Goal: Check status: Check status

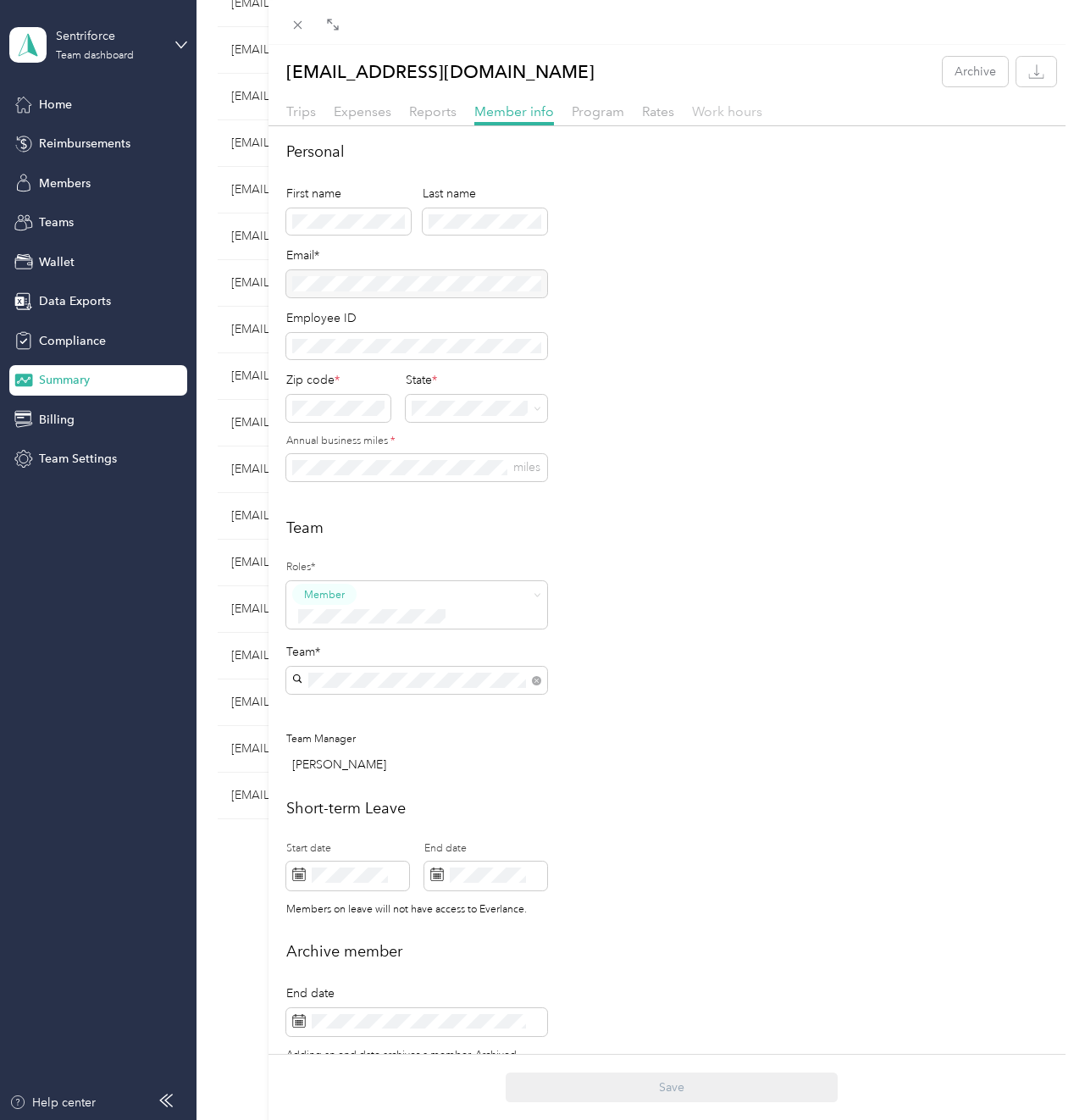
click at [728, 114] on span "Work hours" at bounding box center [727, 112] width 70 height 16
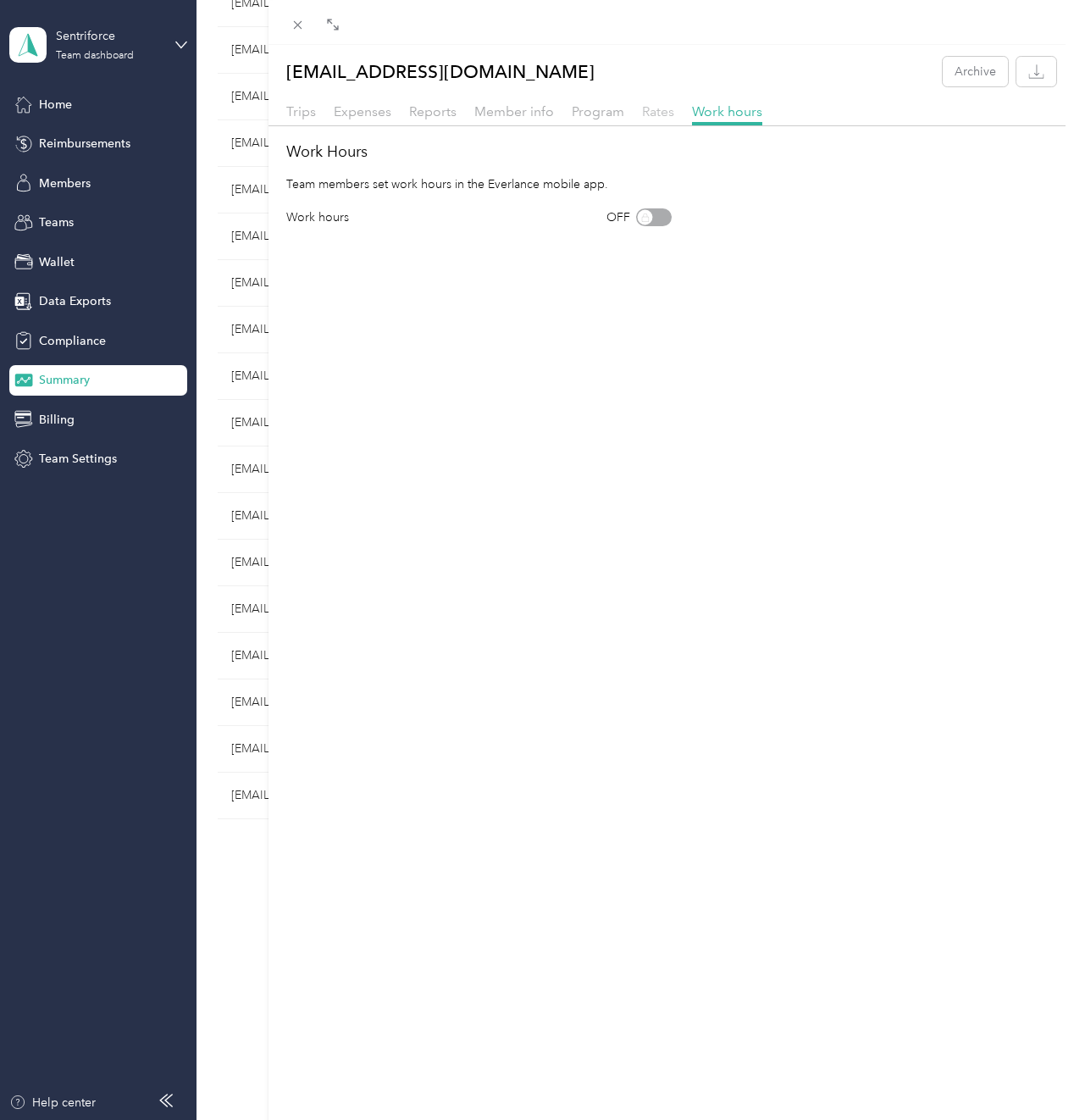
click at [649, 115] on span "Rates" at bounding box center [657, 112] width 32 height 16
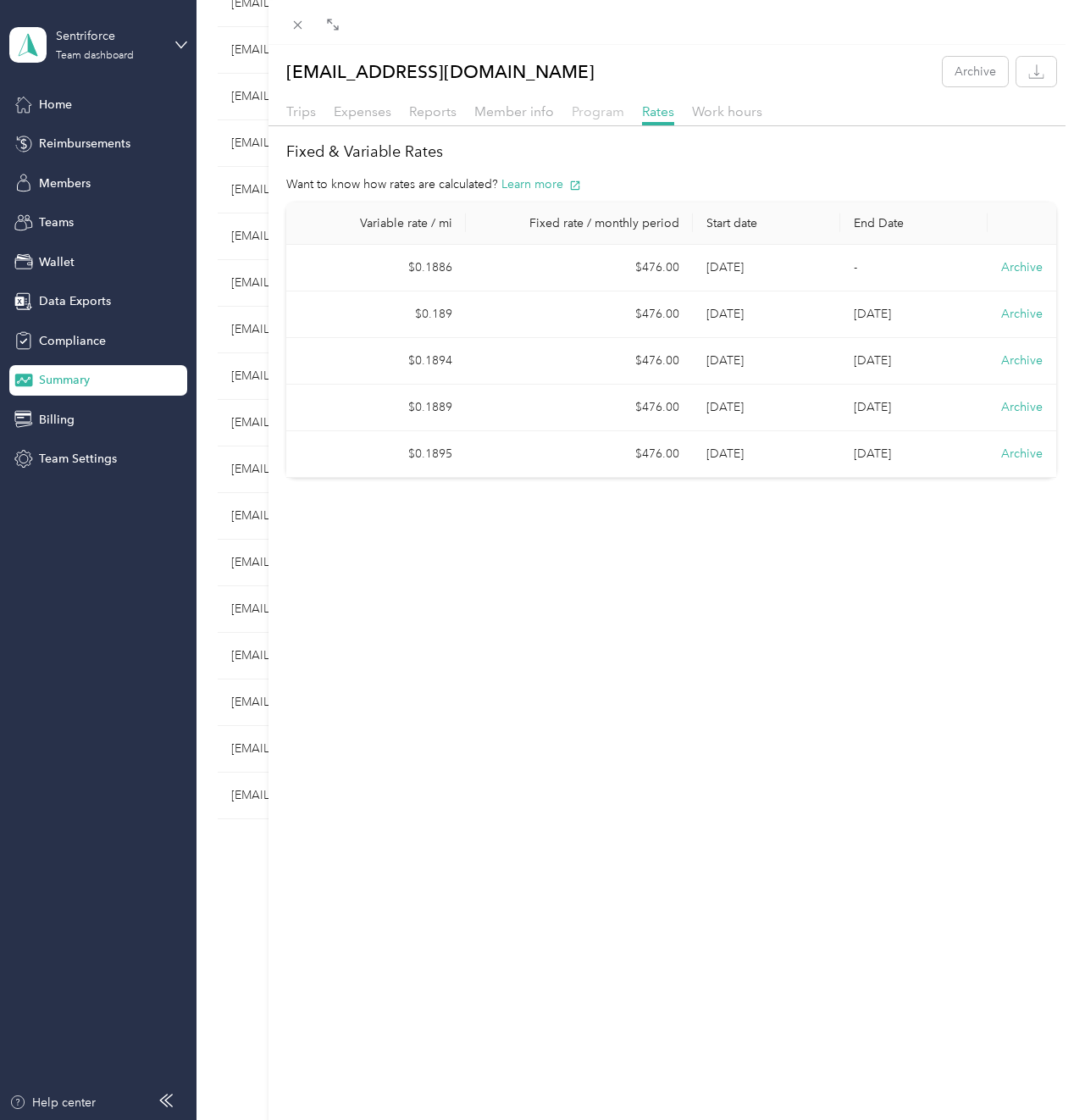
click at [600, 111] on span "Program" at bounding box center [597, 112] width 52 height 16
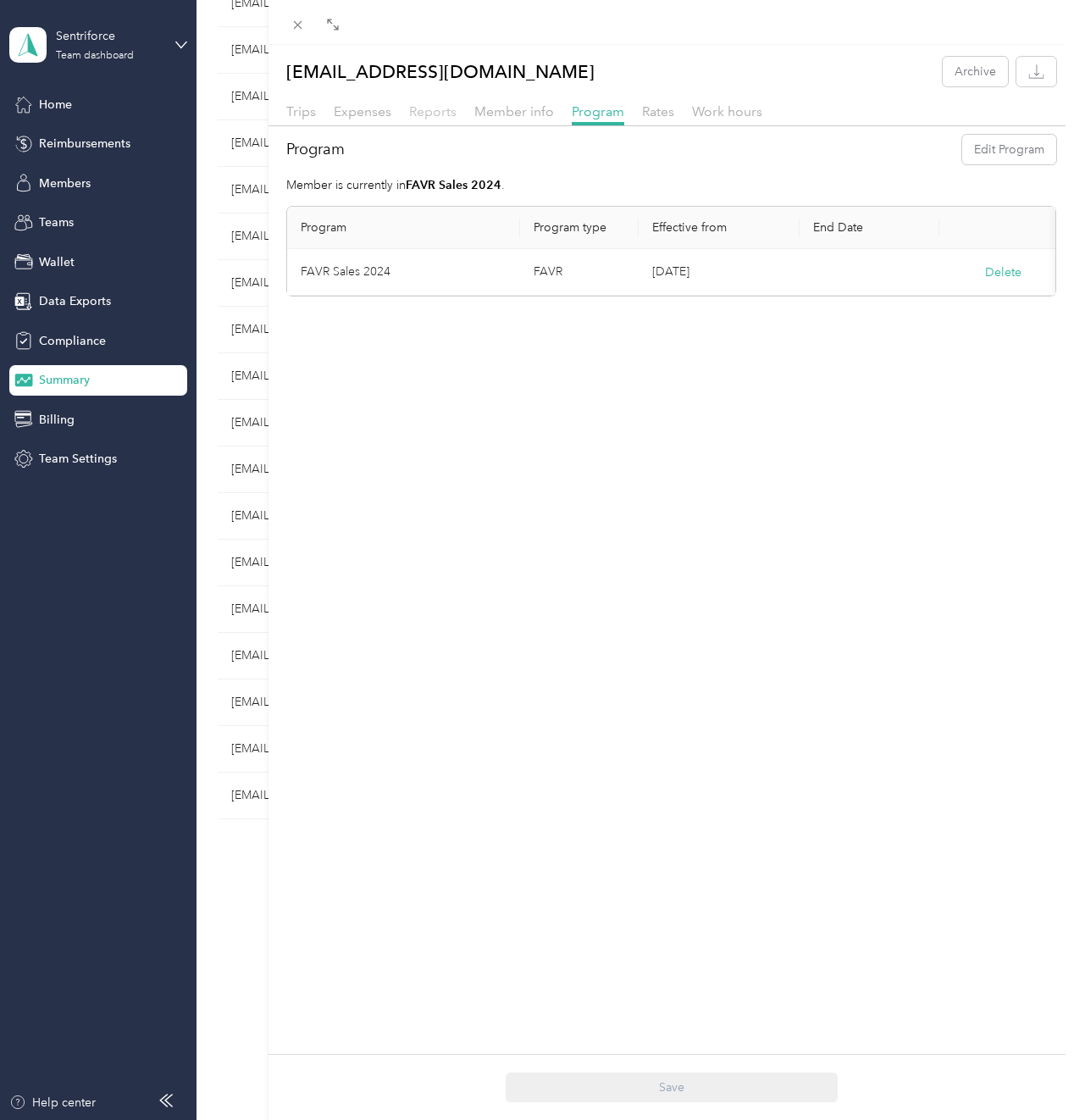
click at [441, 109] on span "Reports" at bounding box center [432, 112] width 48 height 16
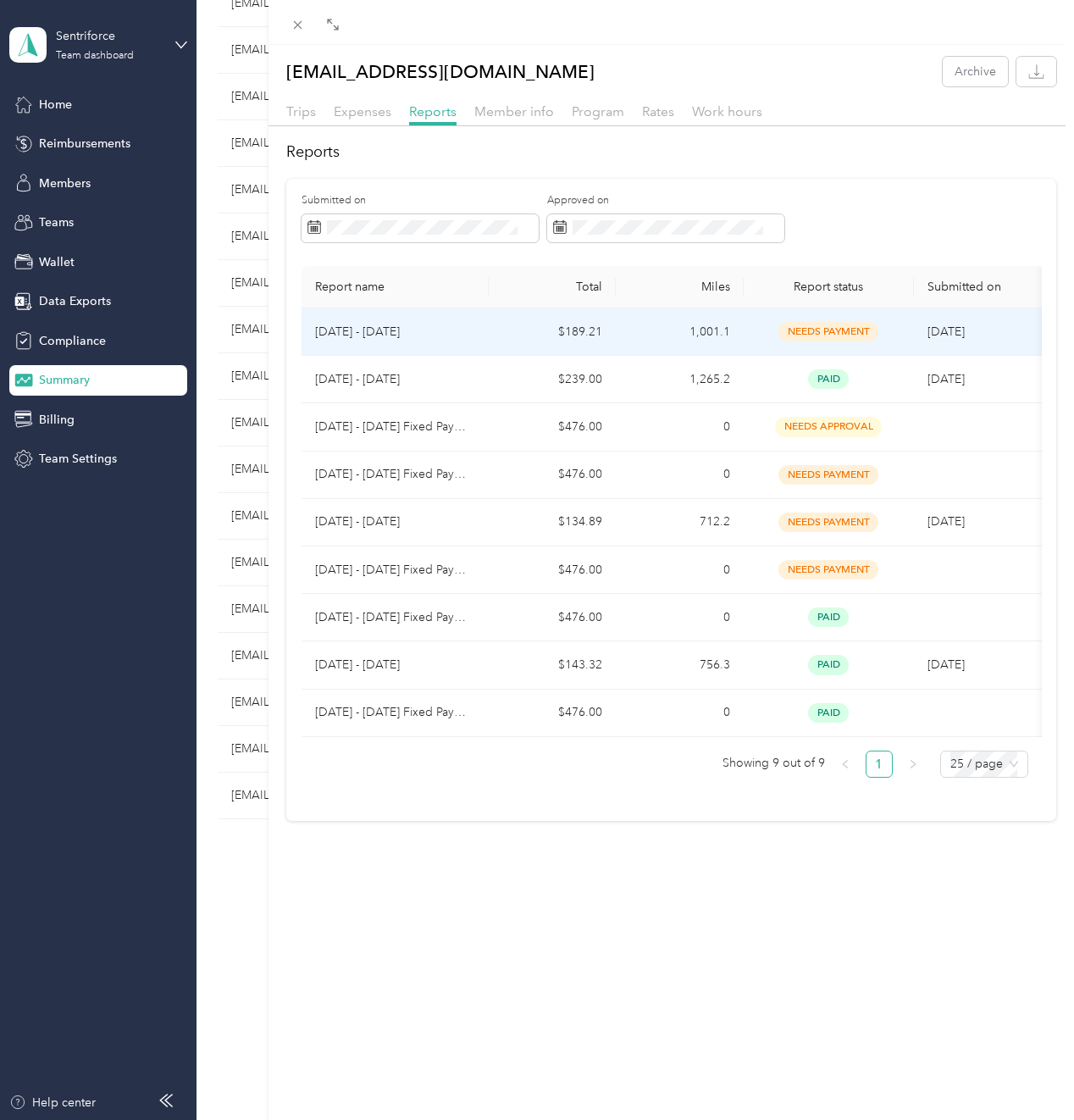
click at [768, 330] on div "needs payment" at bounding box center [828, 331] width 144 height 19
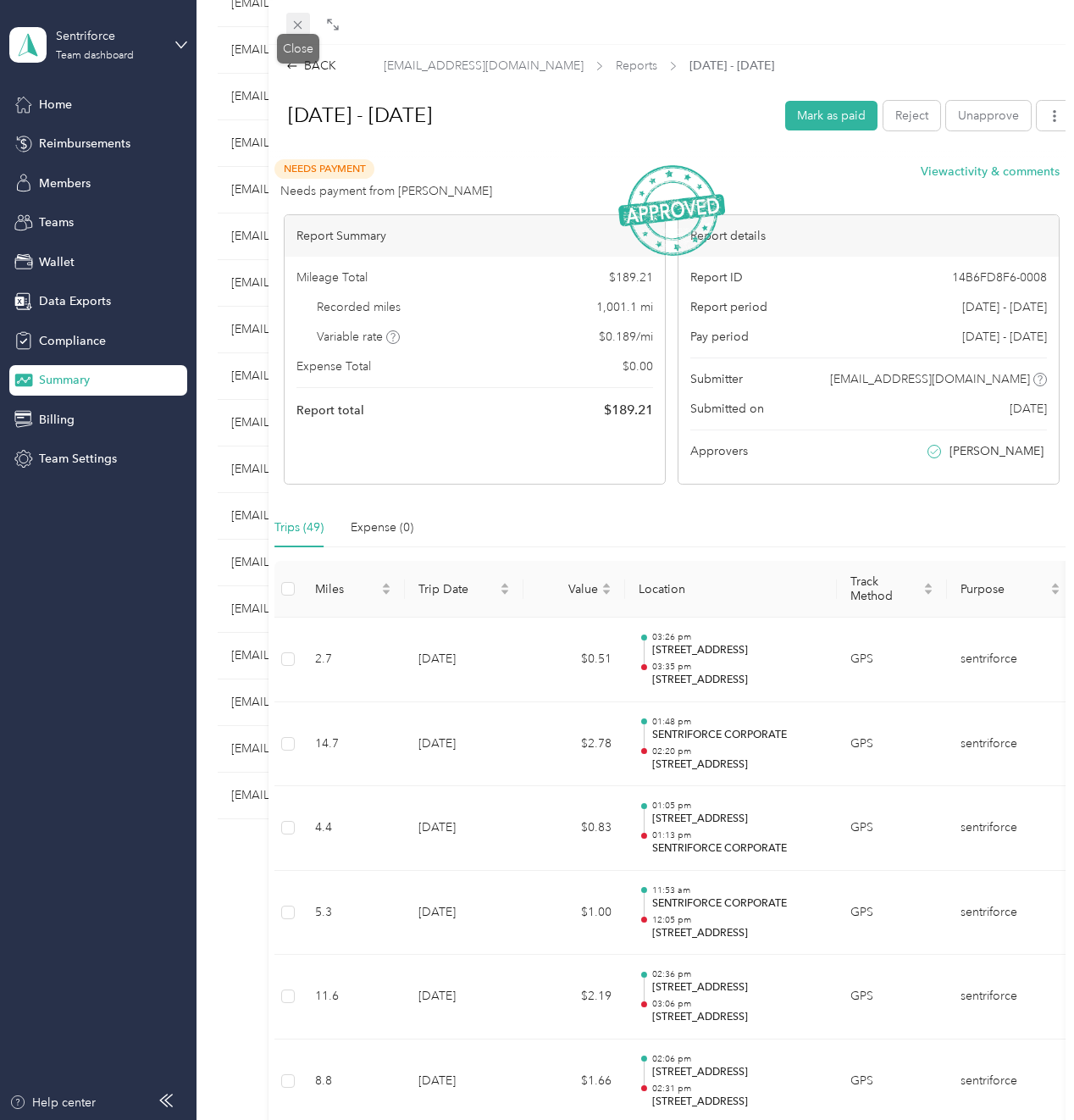
click at [298, 26] on icon at bounding box center [297, 25] width 8 height 8
